Goal: Navigation & Orientation: Find specific page/section

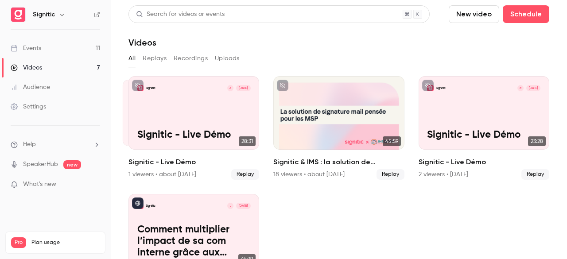
click at [29, 46] on div "Events" at bounding box center [26, 48] width 31 height 9
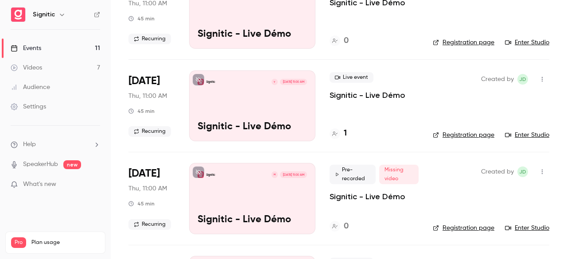
scroll to position [284, 0]
